Goal: Task Accomplishment & Management: Complete application form

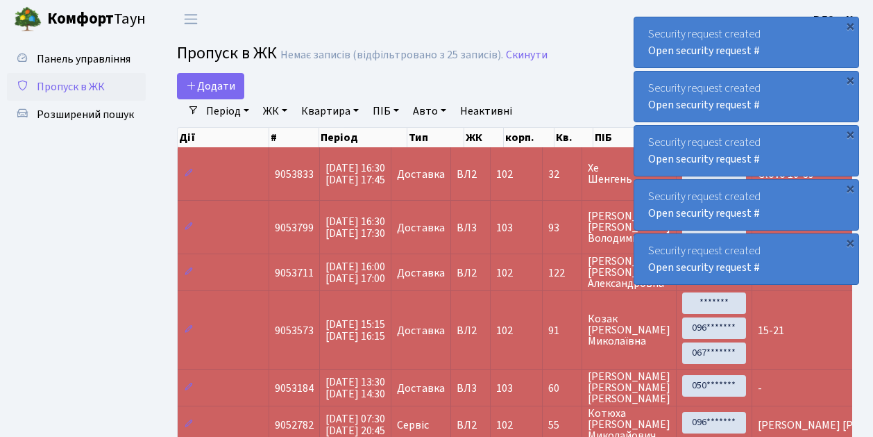
select select "25"
drag, startPoint x: 235, startPoint y: 94, endPoint x: 242, endPoint y: 107, distance: 14.3
click at [235, 94] on link "Додати" at bounding box center [210, 86] width 67 height 26
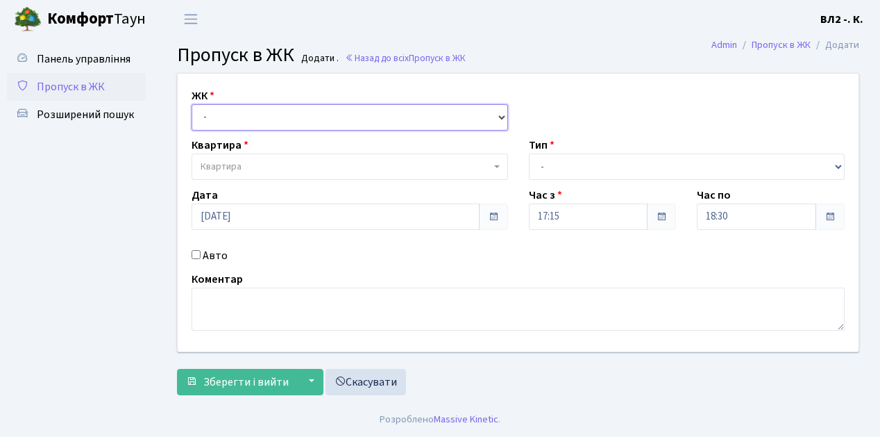
click at [501, 117] on select "- ВЛ1, Ужгородський пров., 4/1 ВЛ2, пр.Голосіївський, 76 ВЛ3, пр.Голосіївський,…" at bounding box center [350, 117] width 317 height 26
select select "317"
click at [192, 104] on select "- ВЛ1, Ужгородський пров., 4/1 ВЛ2, пр.Голосіївський, 76 ВЛ3, пр.Голосіївський,…" at bounding box center [350, 117] width 317 height 26
select select
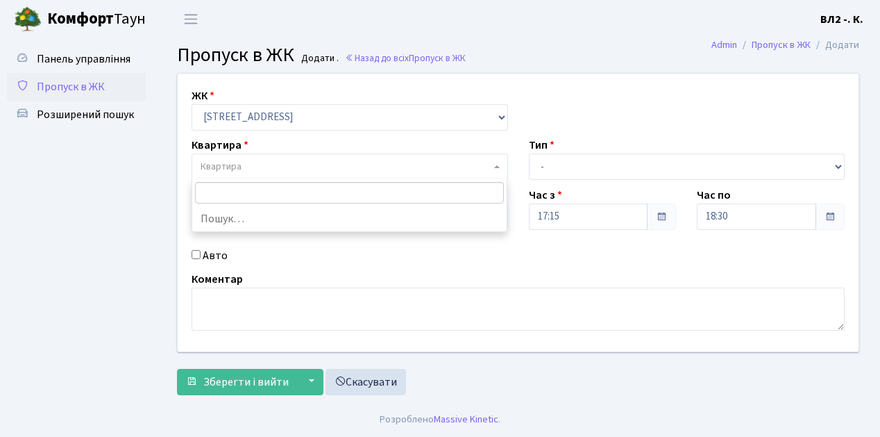
click at [497, 170] on span at bounding box center [498, 166] width 3 height 26
type input "31"
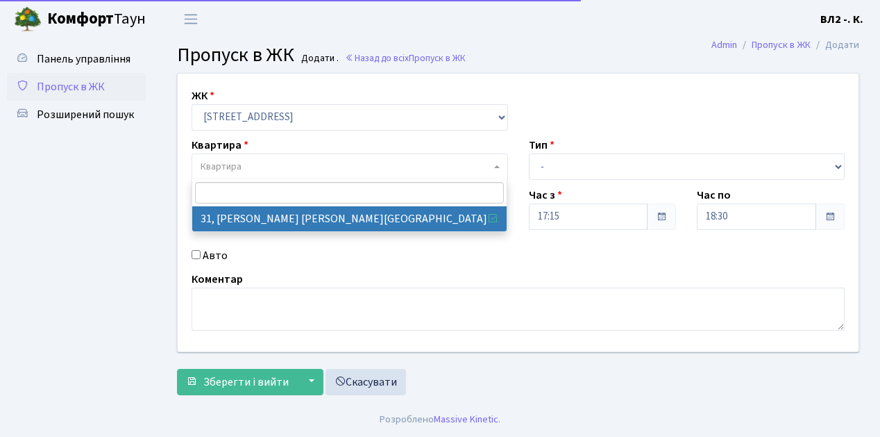
select select "38032"
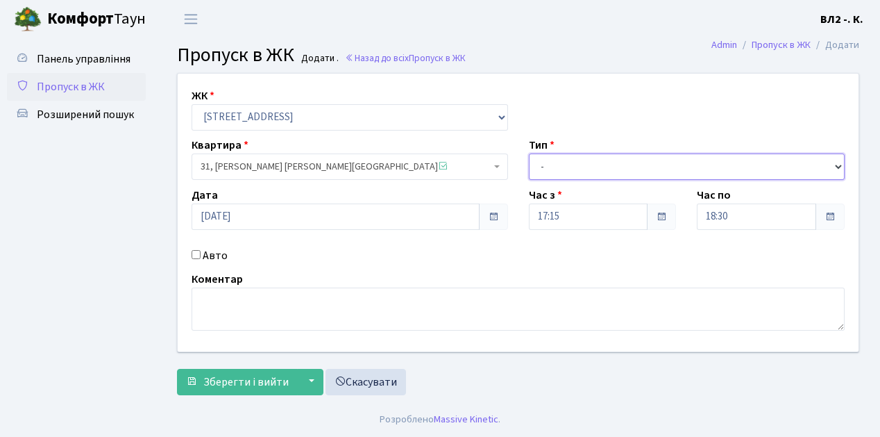
click at [834, 163] on select "- Доставка Таксі Гості Сервіс" at bounding box center [687, 166] width 317 height 26
select select "1"
click at [529, 153] on select "- Доставка Таксі Гості Сервіс" at bounding box center [687, 166] width 317 height 26
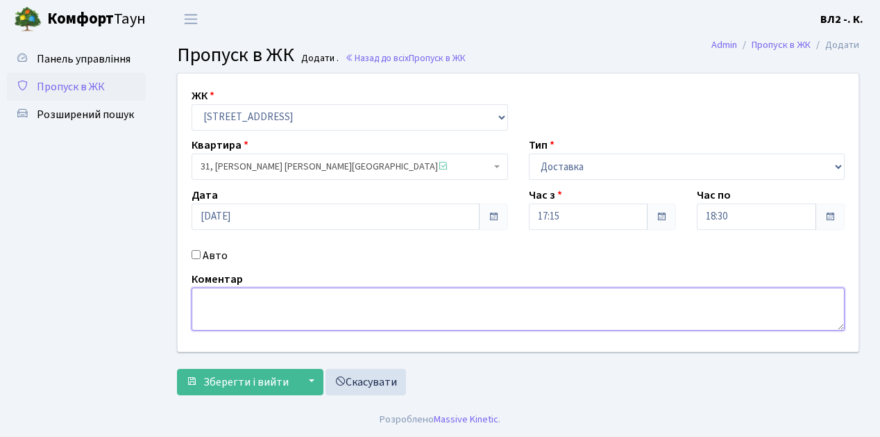
drag, startPoint x: 197, startPoint y: 301, endPoint x: 510, endPoint y: 214, distance: 324.9
click at [199, 300] on textarea at bounding box center [518, 308] width 653 height 43
type textarea "Glovo 17-26"
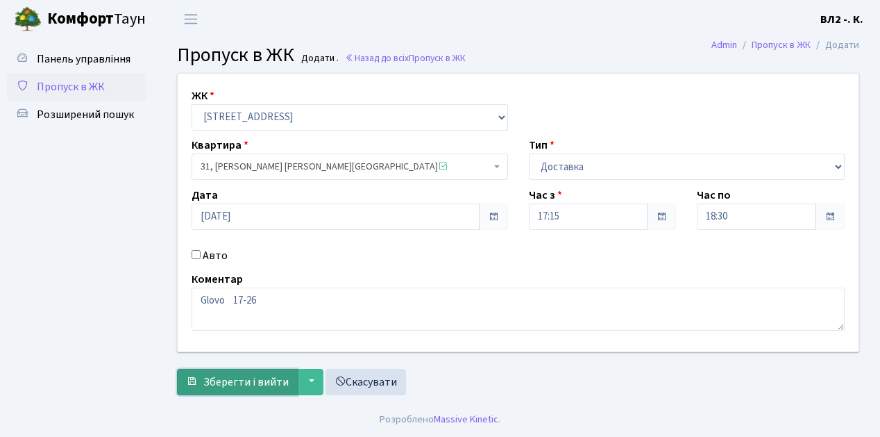
click at [219, 379] on span "Зберегти і вийти" at bounding box center [245, 381] width 85 height 15
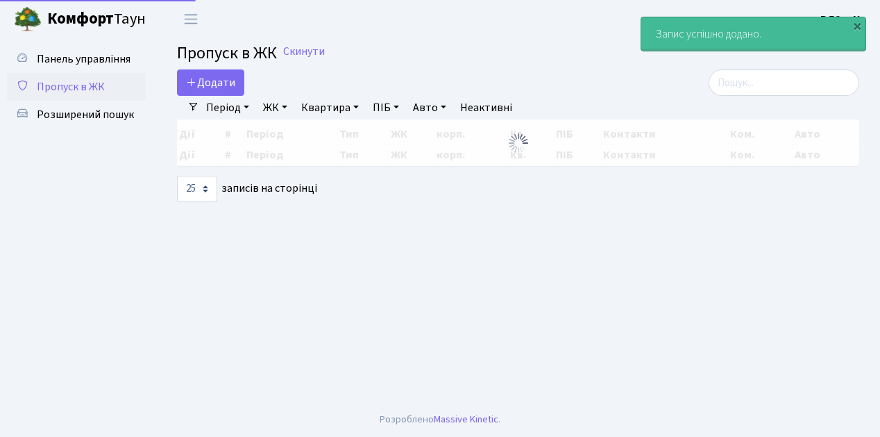
select select "25"
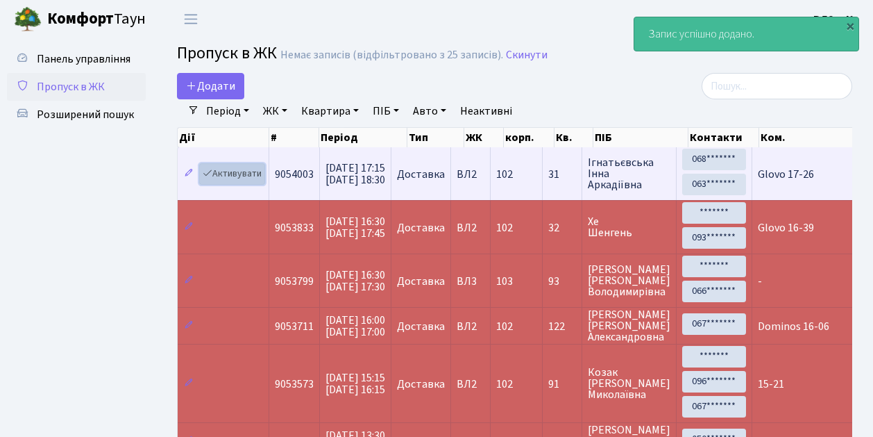
click at [262, 182] on link "Активувати" at bounding box center [232, 174] width 66 height 22
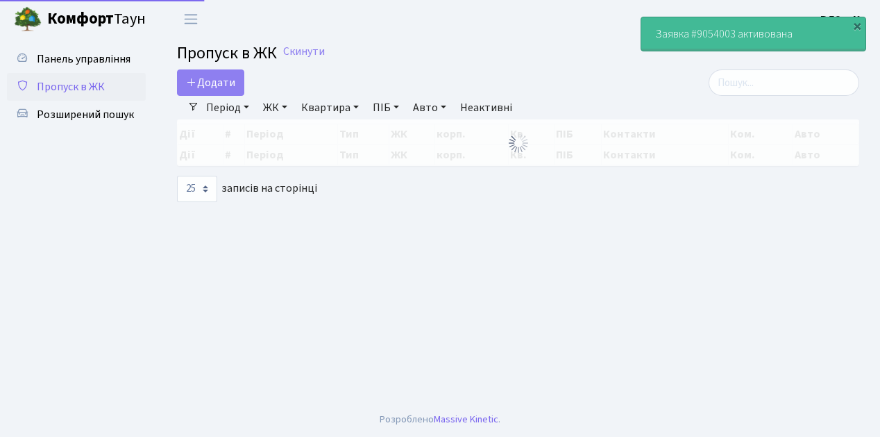
select select "25"
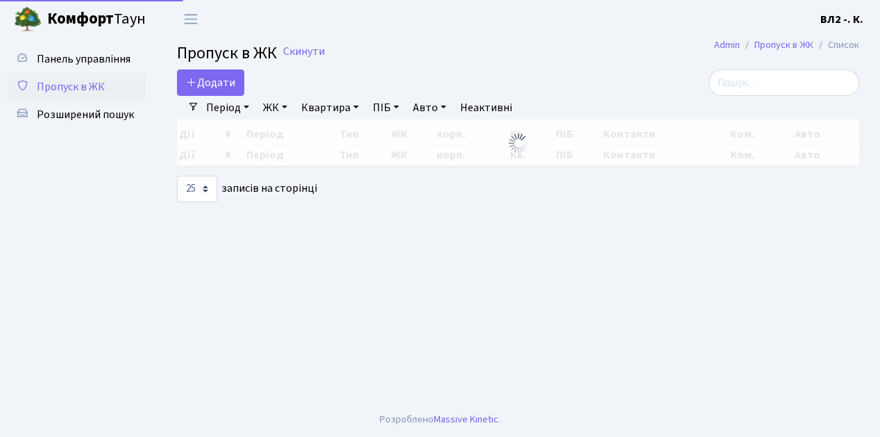
select select "25"
